Goal: Transaction & Acquisition: Purchase product/service

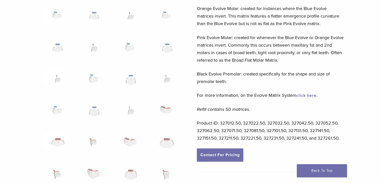
scroll to position [154, 0]
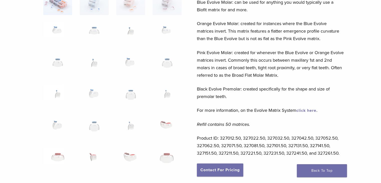
click at [314, 109] on link "click here" at bounding box center [306, 110] width 20 height 5
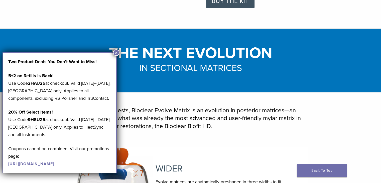
scroll to position [180, 0]
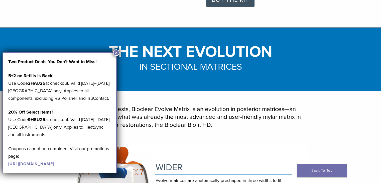
click at [118, 51] on button "×" at bounding box center [116, 52] width 7 height 7
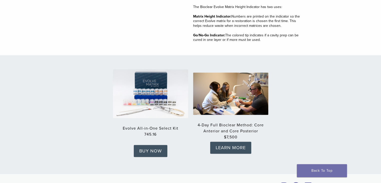
scroll to position [751, 0]
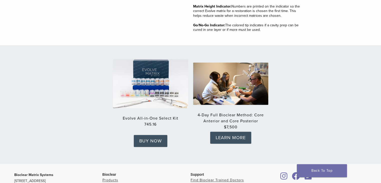
click at [136, 74] on img at bounding box center [150, 84] width 83 height 54
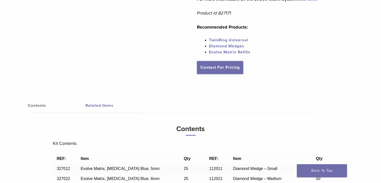
scroll to position [252, 0]
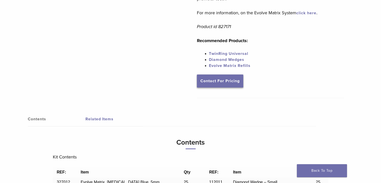
click at [239, 76] on link "Contact For Pricing" at bounding box center [220, 80] width 46 height 13
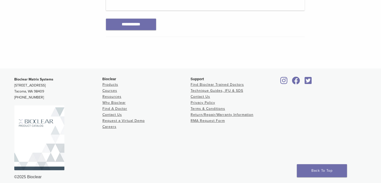
scroll to position [320, 0]
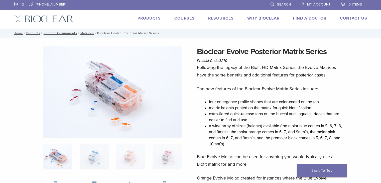
click at [161, 18] on div "Products Courses Resources Expand child menu Technique Guides, IFU, & SDS Why B…" at bounding box center [223, 18] width 301 height 7
click at [153, 17] on link "Products" at bounding box center [149, 18] width 23 height 5
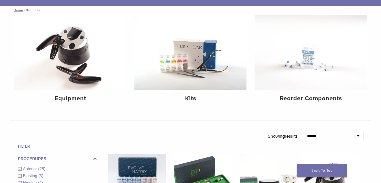
scroll to position [60, 0]
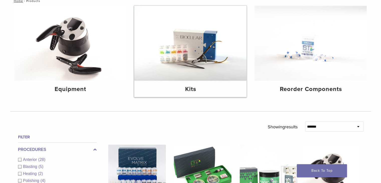
click at [233, 35] on img at bounding box center [190, 43] width 112 height 75
